Goal: Contribute content: Contribute content

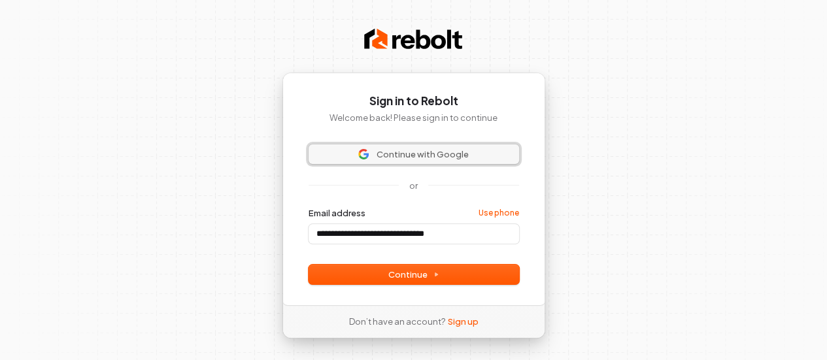
click at [443, 150] on span "Continue with Google" at bounding box center [422, 154] width 92 height 12
type input "**********"
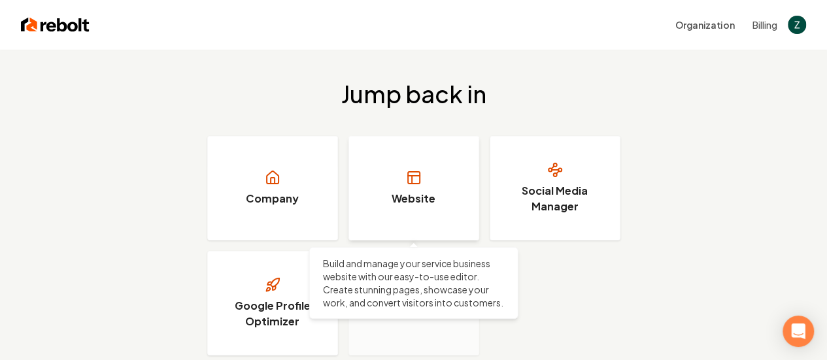
click at [455, 197] on link "Website" at bounding box center [413, 188] width 131 height 105
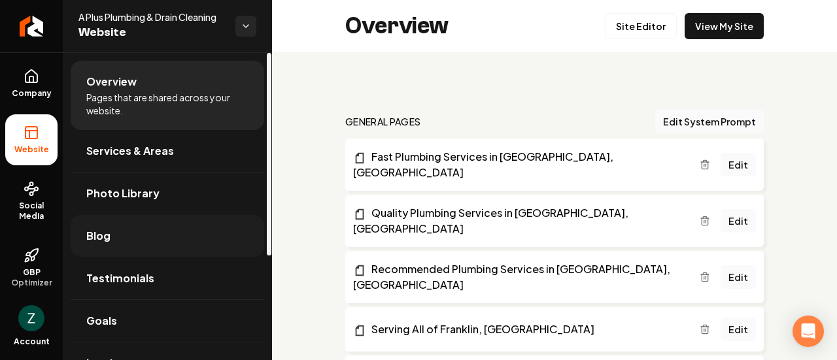
click at [115, 236] on link "Blog" at bounding box center [167, 236] width 193 height 42
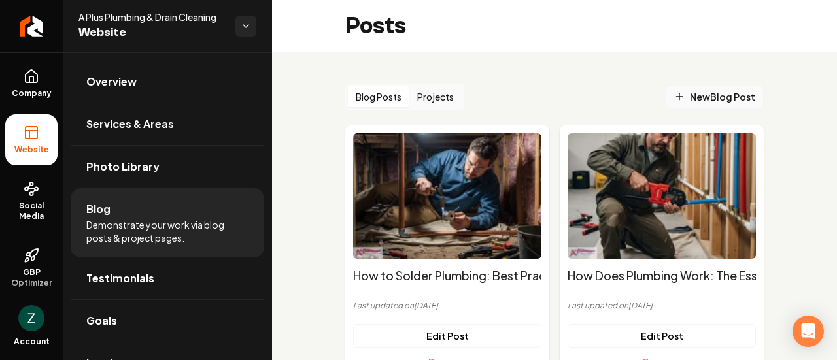
click at [697, 101] on span "New Blog Post" at bounding box center [714, 97] width 81 height 14
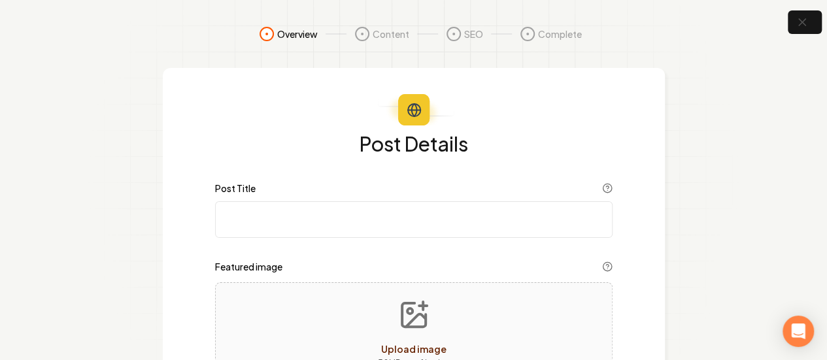
click at [316, 211] on input "Post Title" at bounding box center [413, 219] width 397 height 37
paste input "Which Pipes Are Best for Sewage Systems?"
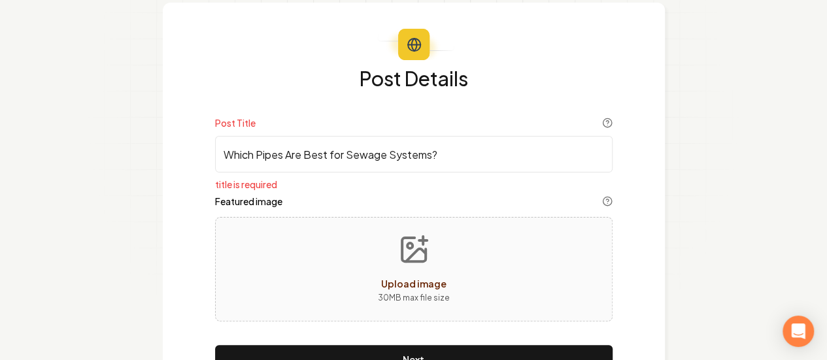
scroll to position [131, 0]
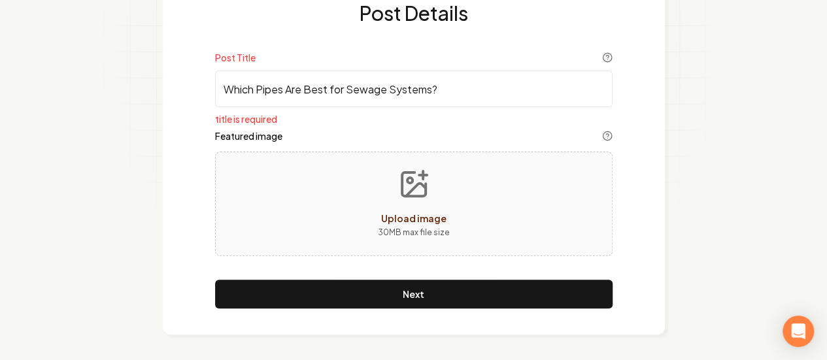
type input "Which Pipes Are Best for Sewage Systems?"
click at [418, 201] on button "Upload image 30 MB max file size" at bounding box center [413, 203] width 93 height 91
type input "**********"
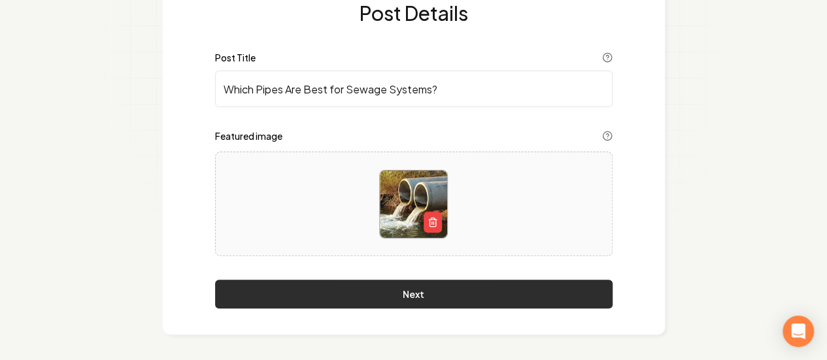
click at [430, 301] on button "Next" at bounding box center [413, 294] width 397 height 29
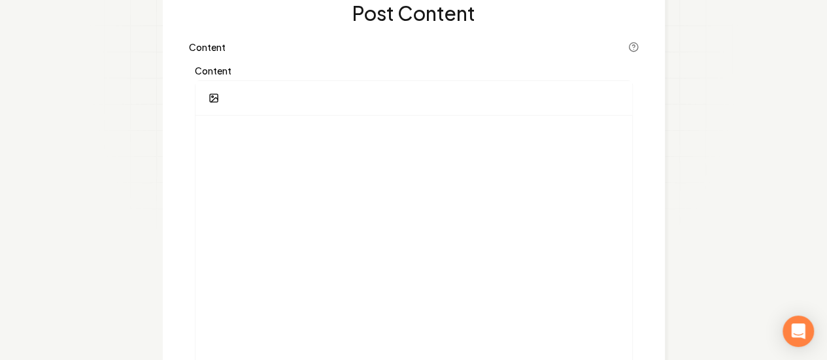
scroll to position [0, 0]
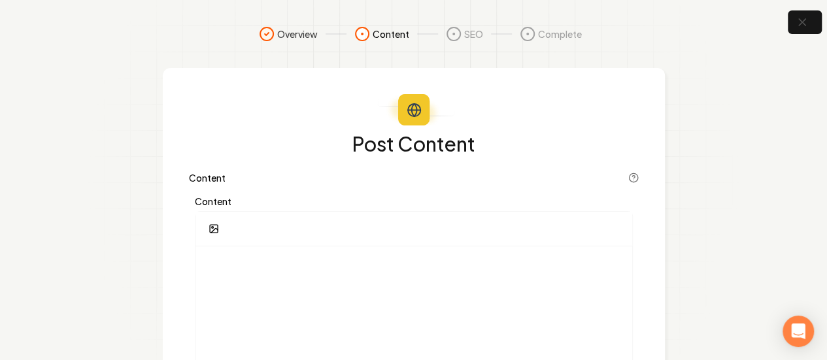
click at [432, 147] on h1 "Post Content" at bounding box center [414, 143] width 450 height 21
click at [231, 203] on label "Content" at bounding box center [414, 201] width 438 height 9
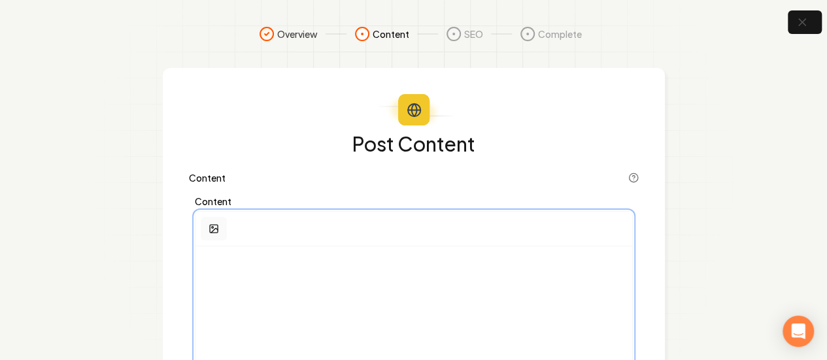
click at [216, 229] on icon "button" at bounding box center [214, 231] width 7 height 4
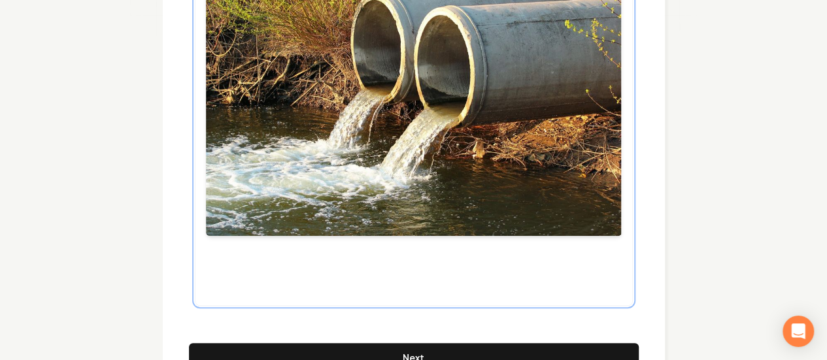
scroll to position [386, 0]
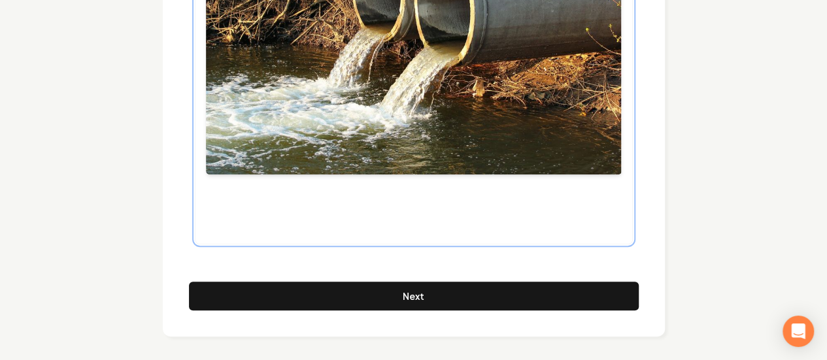
click at [226, 204] on div at bounding box center [413, 52] width 437 height 383
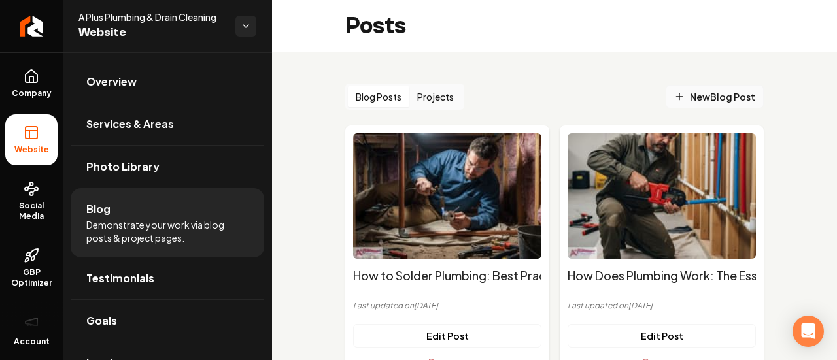
click at [692, 99] on span "New Blog Post" at bounding box center [714, 97] width 81 height 14
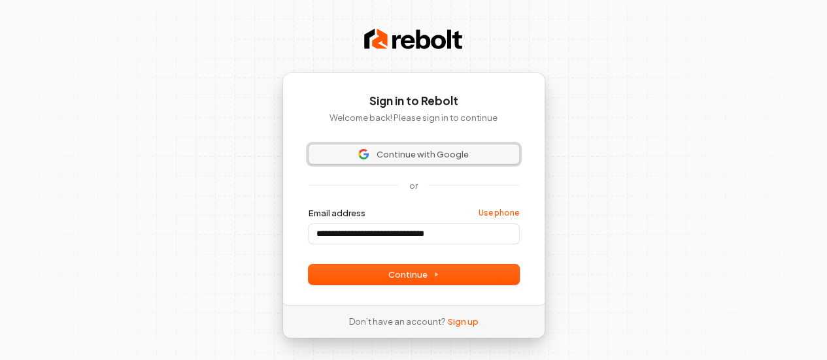
click at [395, 152] on span "Continue with Google" at bounding box center [422, 154] width 92 height 12
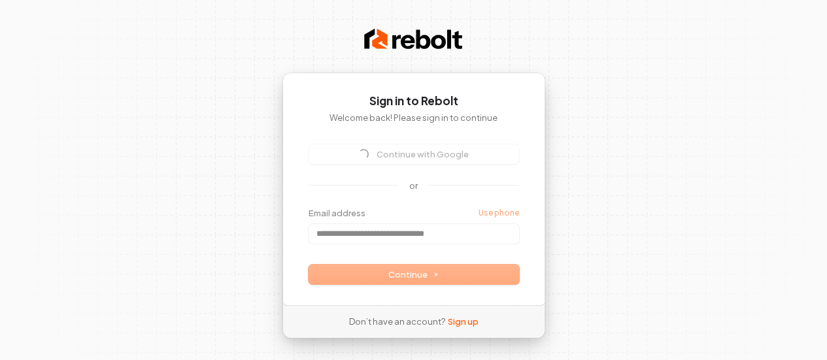
type input "**********"
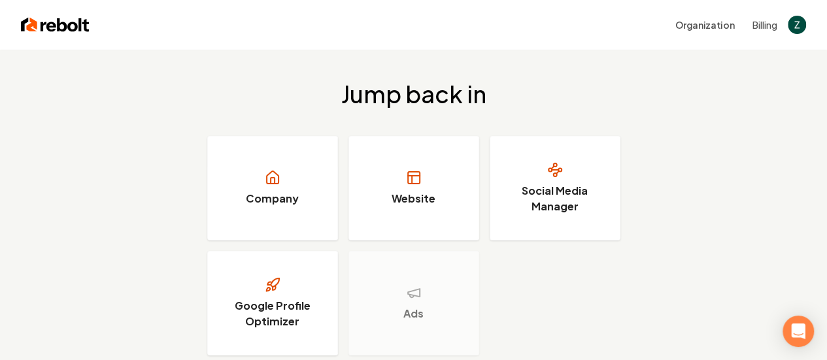
click at [772, 178] on div "Jump back in Company Website Social Media Manager Google Profile Optimizer Ads" at bounding box center [413, 218] width 827 height 337
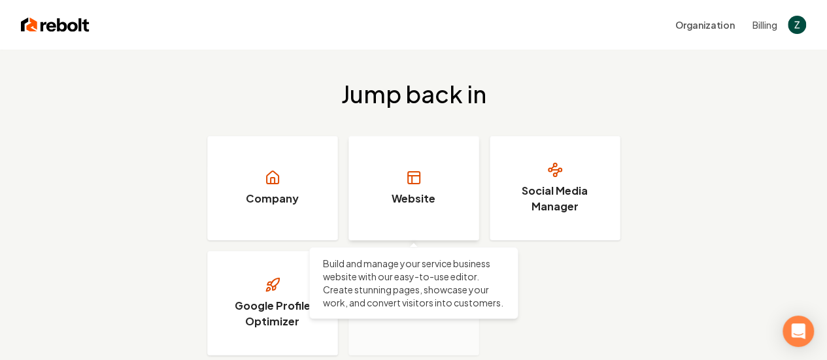
click at [406, 191] on h3 "Website" at bounding box center [413, 199] width 44 height 16
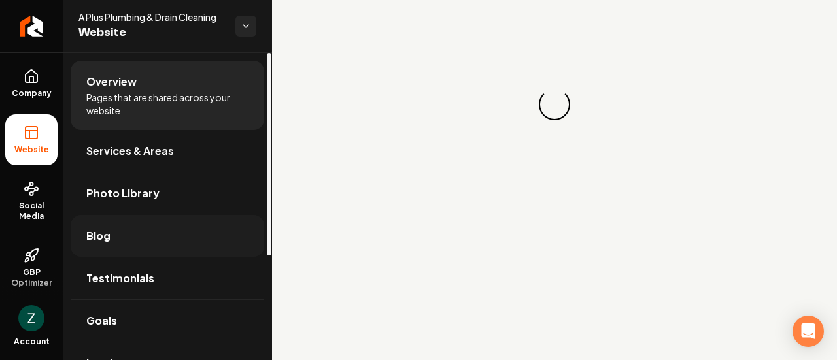
click at [146, 229] on link "Blog" at bounding box center [167, 236] width 193 height 42
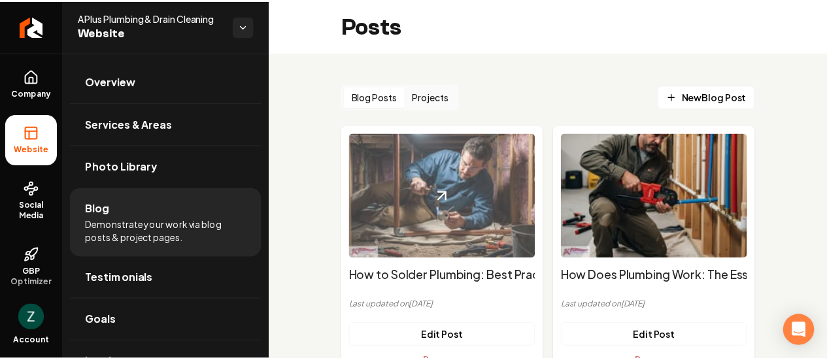
scroll to position [65, 0]
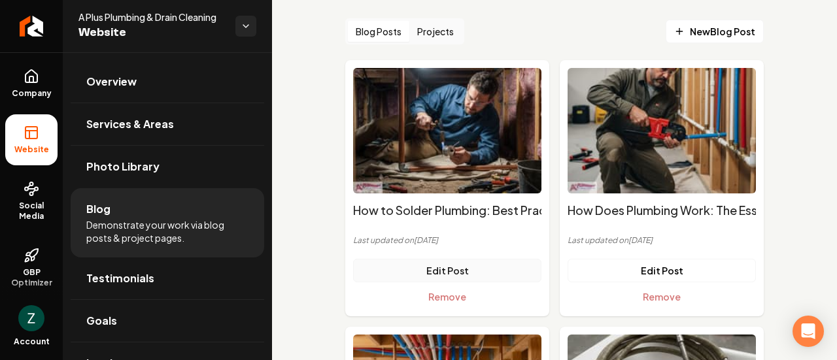
click at [453, 271] on link "Edit Post" at bounding box center [447, 271] width 188 height 24
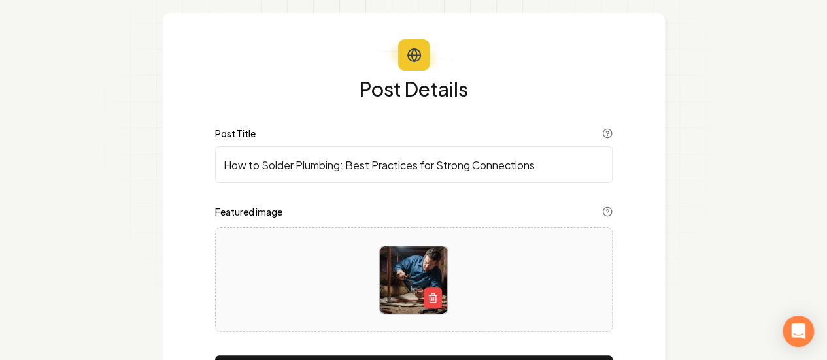
scroll to position [131, 0]
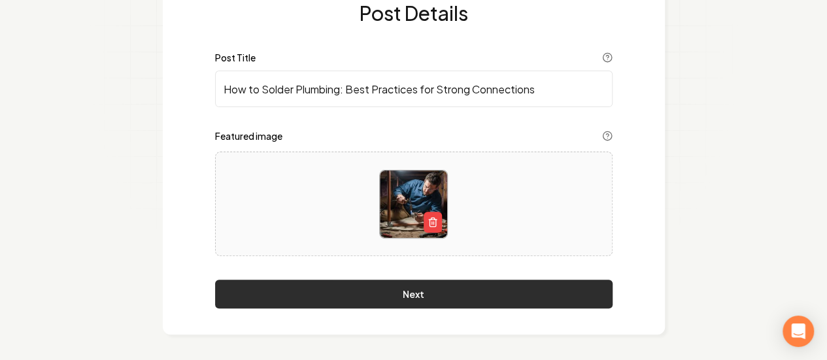
click at [456, 295] on button "Next" at bounding box center [413, 294] width 397 height 29
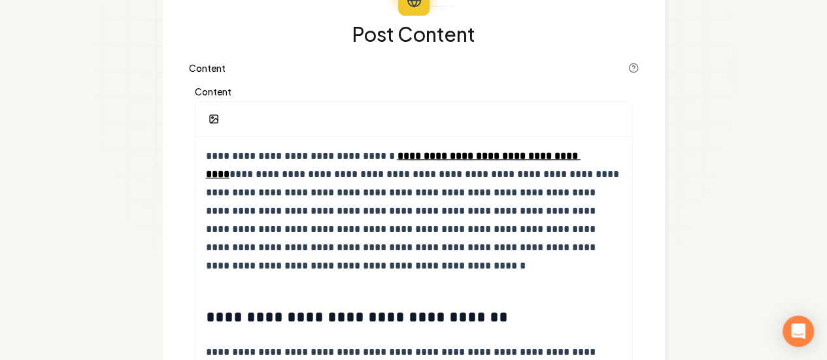
scroll to position [0, 0]
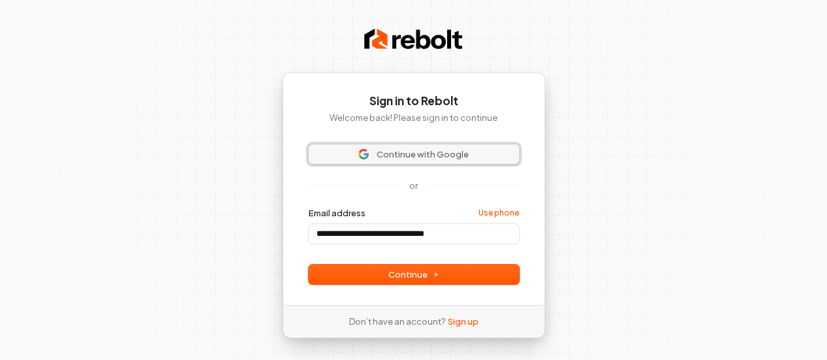
click at [447, 157] on span "Continue with Google" at bounding box center [422, 154] width 92 height 12
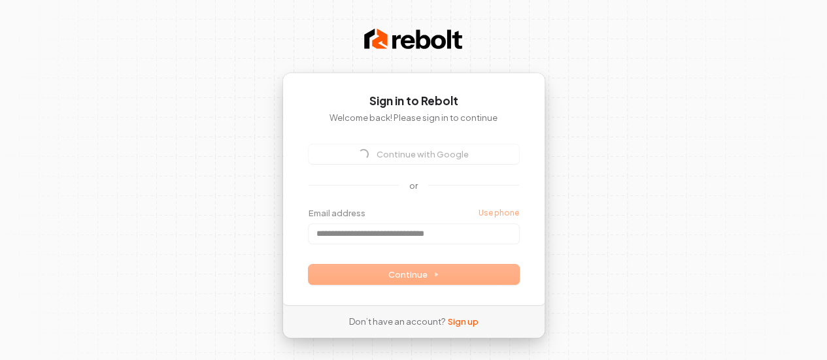
type input "**********"
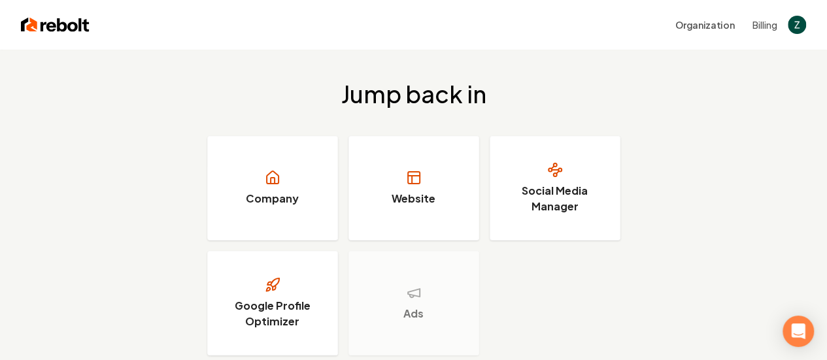
click at [800, 105] on div "Jump back in Company Website Social Media Manager Google Profile Optimizer Ads" at bounding box center [413, 218] width 827 height 337
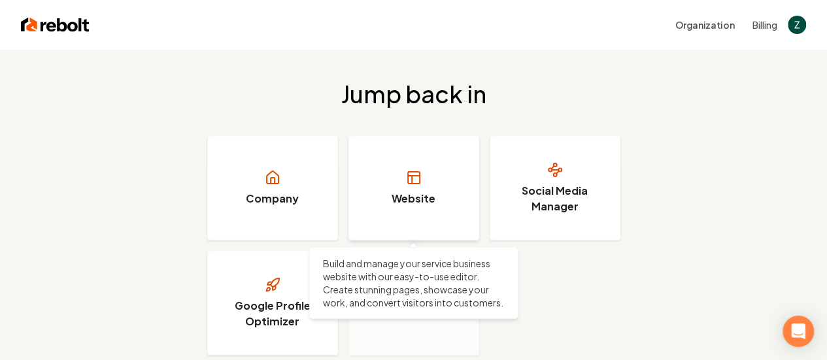
click at [389, 182] on link "Website" at bounding box center [413, 188] width 131 height 105
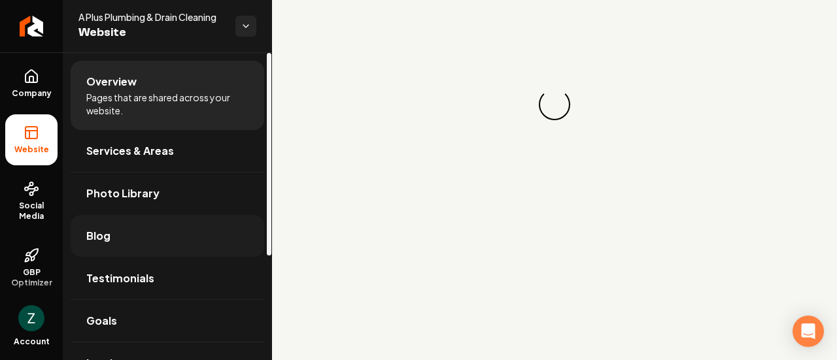
click at [129, 240] on link "Blog" at bounding box center [167, 236] width 193 height 42
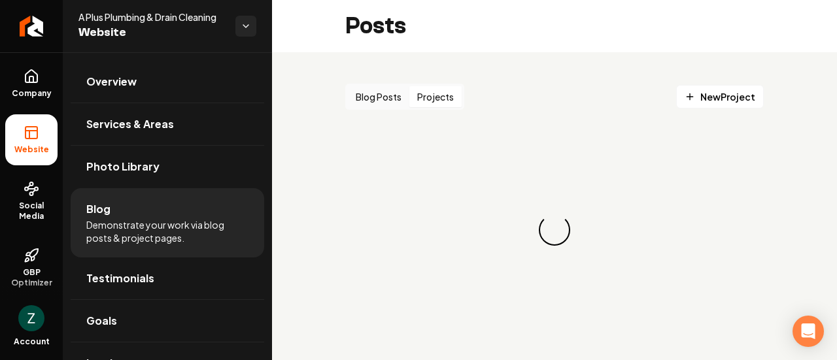
click at [442, 97] on button "Projects" at bounding box center [435, 96] width 52 height 21
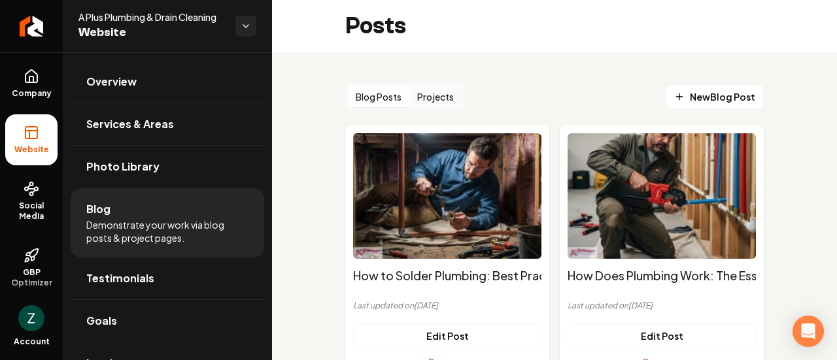
click at [394, 96] on button "Blog Posts" at bounding box center [378, 96] width 61 height 21
click at [674, 96] on icon "Main content area" at bounding box center [679, 96] width 10 height 10
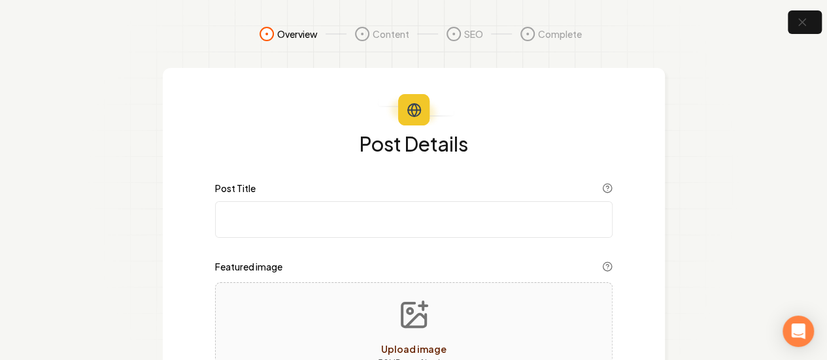
click at [348, 215] on input "Post Title" at bounding box center [413, 219] width 397 height 37
paste input "Which Pipes Are Best for Sewage Systems?"
type input "Which Pipes Are Best for Sewage Systems?"
click at [402, 321] on icon "Upload image" at bounding box center [414, 315] width 24 height 24
type input "**********"
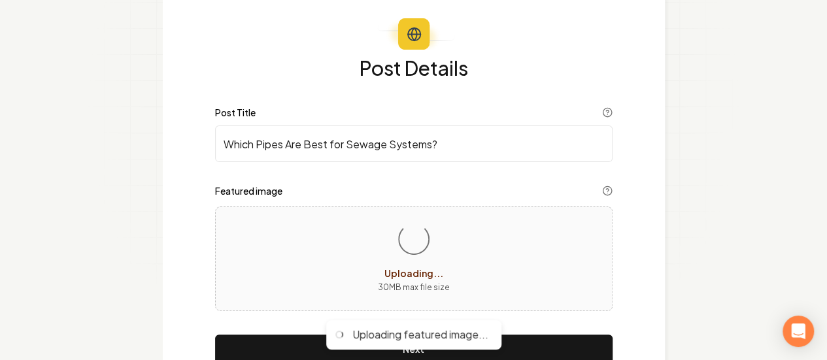
scroll to position [131, 0]
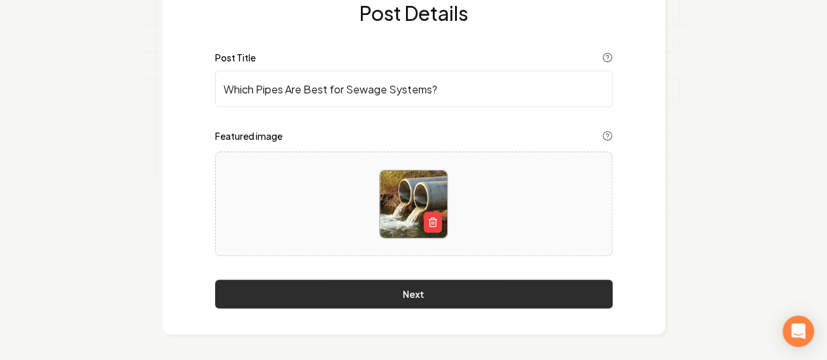
click at [469, 288] on button "Next" at bounding box center [413, 294] width 397 height 29
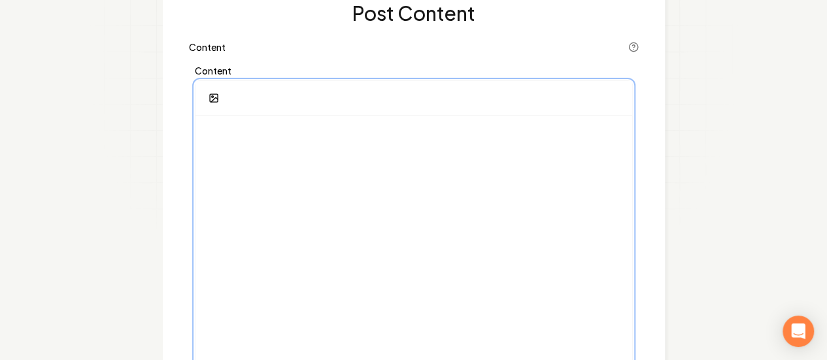
click at [310, 168] on div at bounding box center [413, 241] width 437 height 251
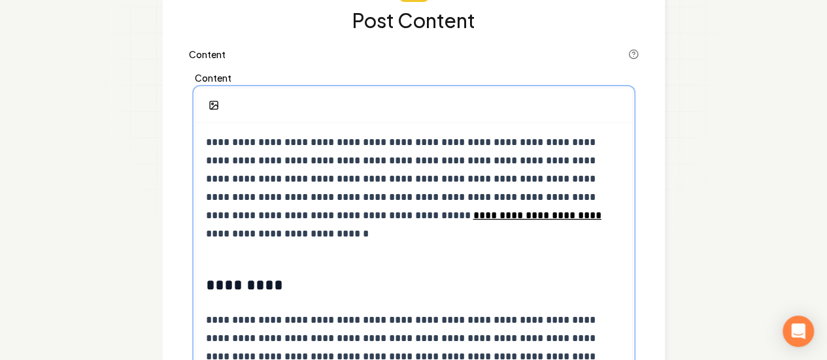
scroll to position [80, 0]
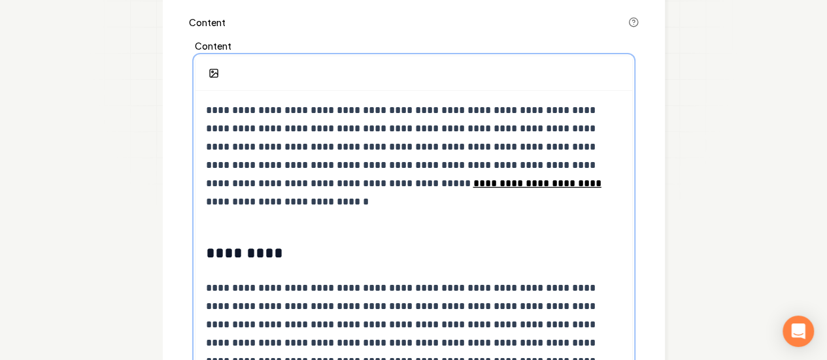
scroll to position [210, 0]
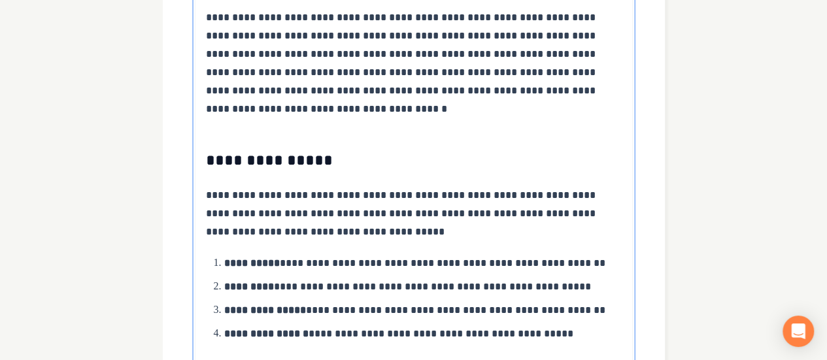
scroll to position [406, 0]
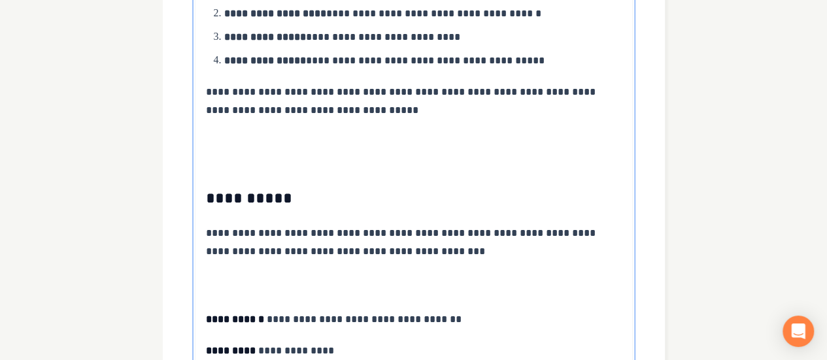
scroll to position [1844, 0]
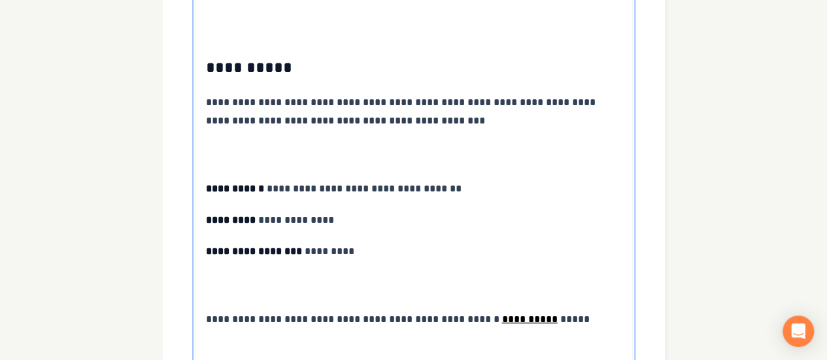
click at [217, 118] on p "**********" at bounding box center [414, 129] width 416 height 73
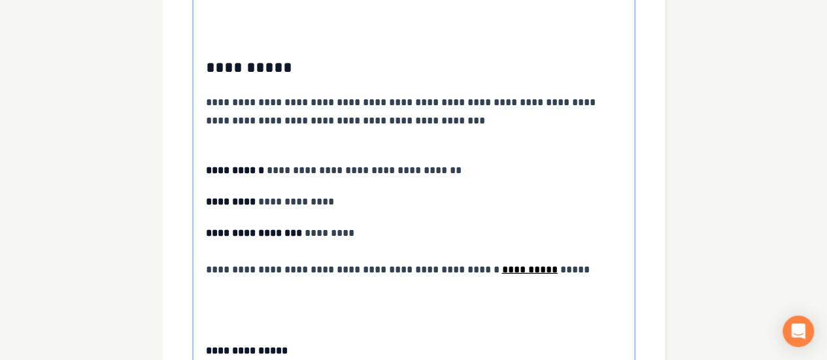
click at [257, 108] on p "**********" at bounding box center [414, 120] width 416 height 55
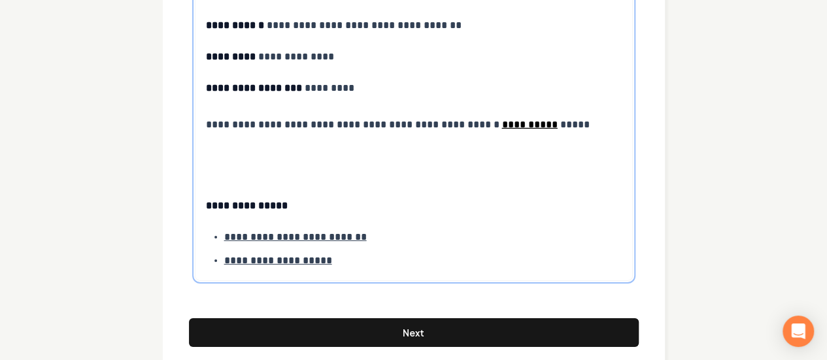
scroll to position [1972, 0]
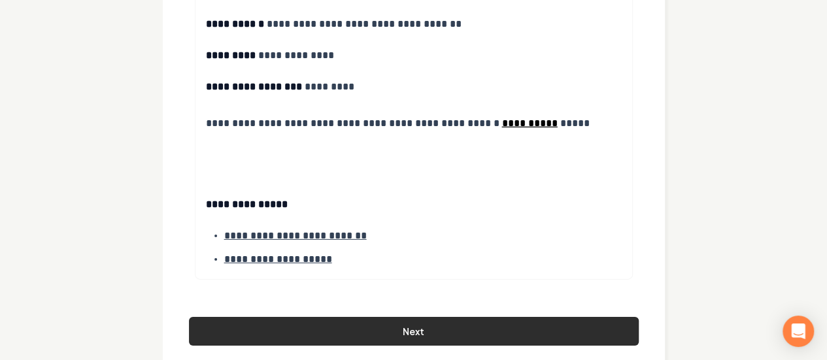
click at [465, 317] on button "Next" at bounding box center [414, 331] width 450 height 29
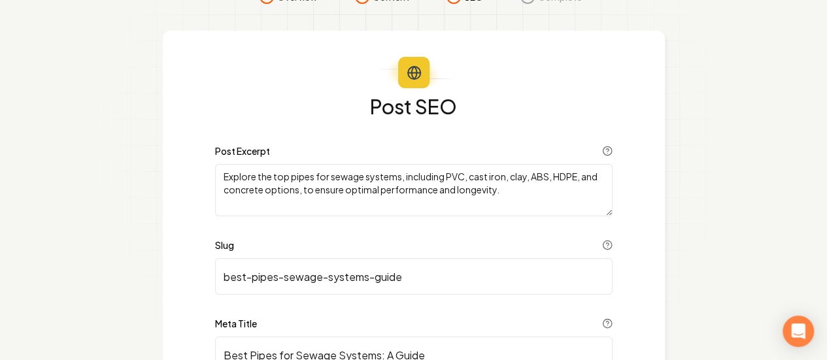
scroll to position [65, 0]
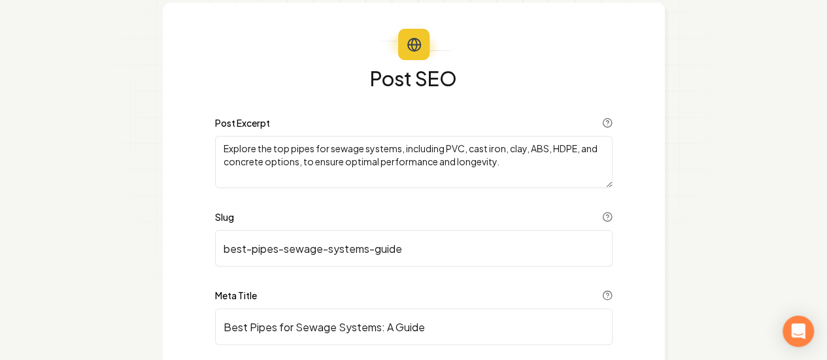
drag, startPoint x: 413, startPoint y: 254, endPoint x: 200, endPoint y: 255, distance: 213.1
click at [200, 255] on div "Post SEO Post Excerpt Explore the top pipes for sewage systems, including PVC, …" at bounding box center [414, 260] width 502 height 515
paste input "Which-Pipes-Are-Best-for-Sewage-Systems"
click at [233, 247] on input "Which-Pipes-Are-Best-for-Sewage-Systems" at bounding box center [413, 248] width 397 height 37
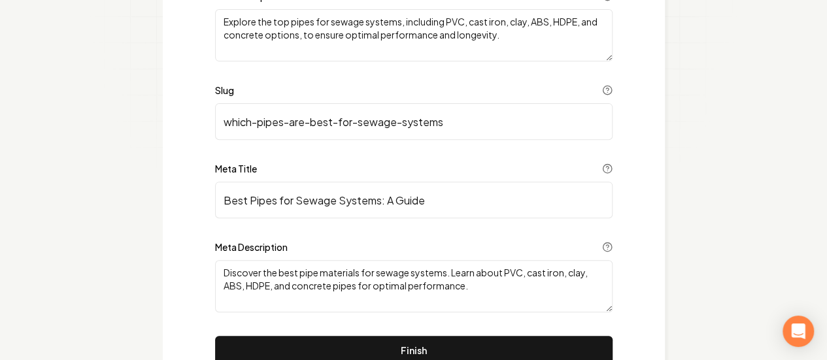
scroll to position [196, 0]
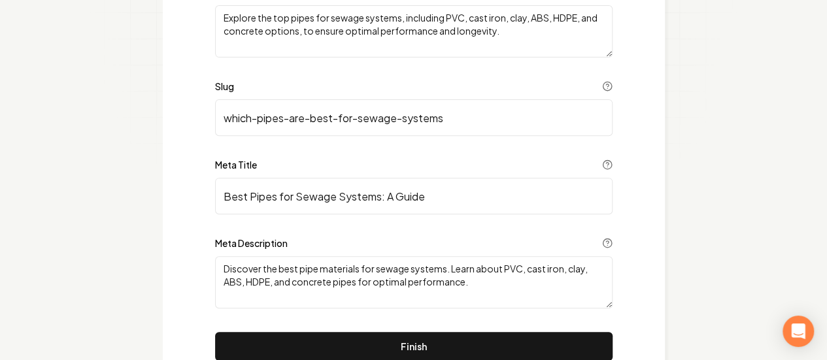
type input "which-pipes-are-best-for-sewage-systems"
drag, startPoint x: 436, startPoint y: 199, endPoint x: 207, endPoint y: 203, distance: 228.8
click at [207, 203] on div "Post SEO Post Excerpt Explore the top pipes for sewage systems, including PVC, …" at bounding box center [414, 129] width 502 height 515
paste input "Which Pipes Are Best for Sewage Systems?"
paste input "A Plus Plumbing & Drain Cleaning"
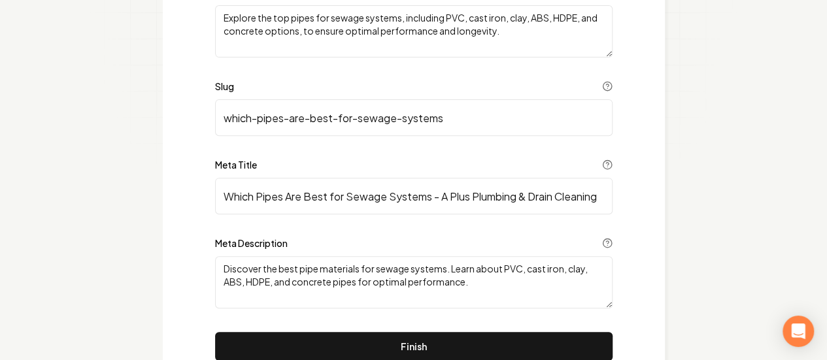
type input "Which Pipes Are Best for Sewage Systems - A Plus Plumbing & Drain Cleaning"
drag, startPoint x: 486, startPoint y: 290, endPoint x: 218, endPoint y: 271, distance: 269.3
click at [218, 271] on textarea "Discover the best pipe materials for sewage systems. Learn about PVC, cast iron…" at bounding box center [413, 282] width 397 height 52
paste textarea "Need the right pipes for your sewage system? Check out the best pipe materials …"
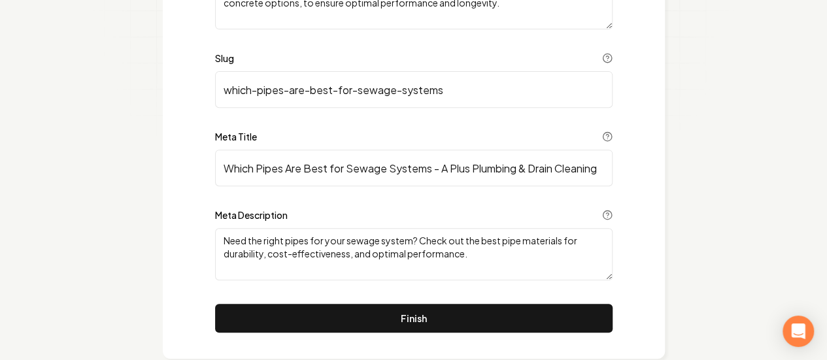
scroll to position [248, 0]
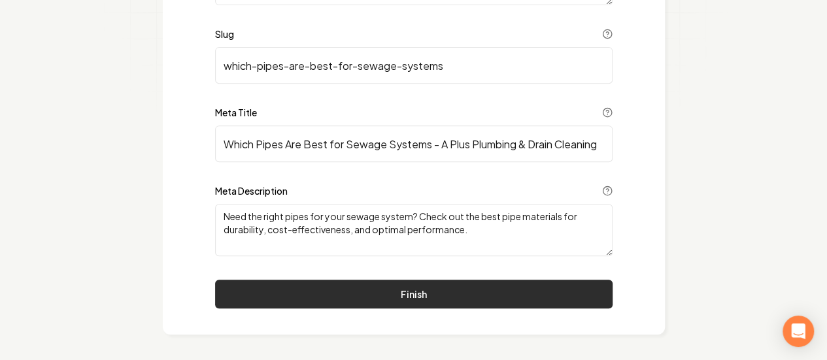
type textarea "Need the right pipes for your sewage system? Check out the best pipe materials …"
click at [443, 293] on button "Finish" at bounding box center [413, 294] width 397 height 29
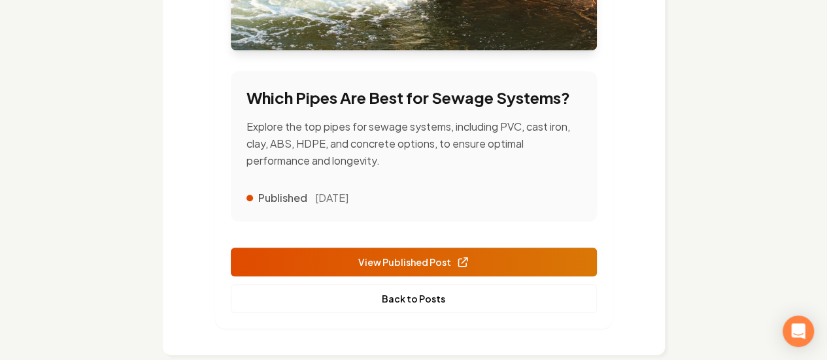
scroll to position [421, 0]
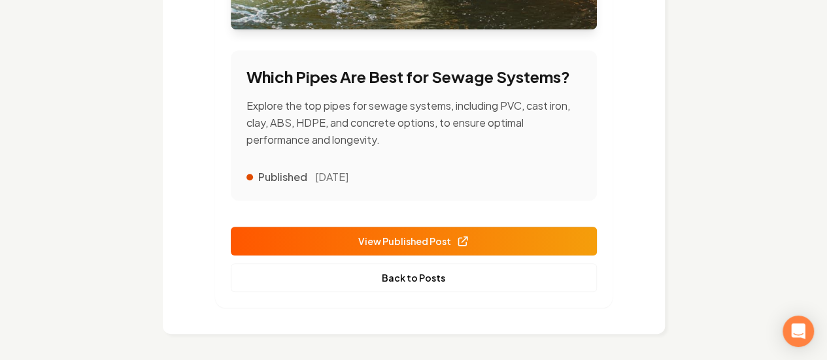
click at [445, 246] on span "View Published Post" at bounding box center [413, 242] width 111 height 14
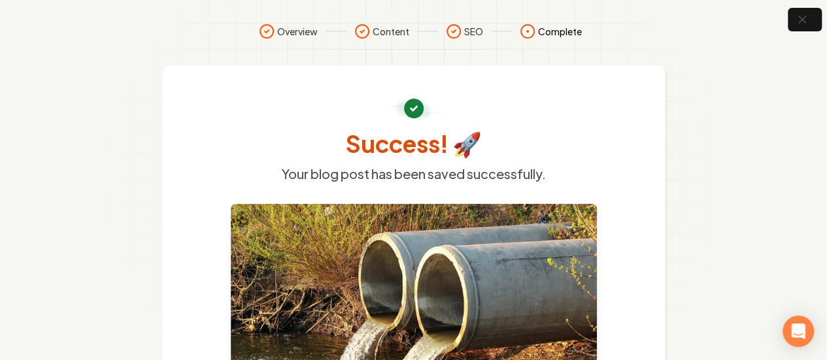
scroll to position [0, 0]
